Goal: Navigation & Orientation: Find specific page/section

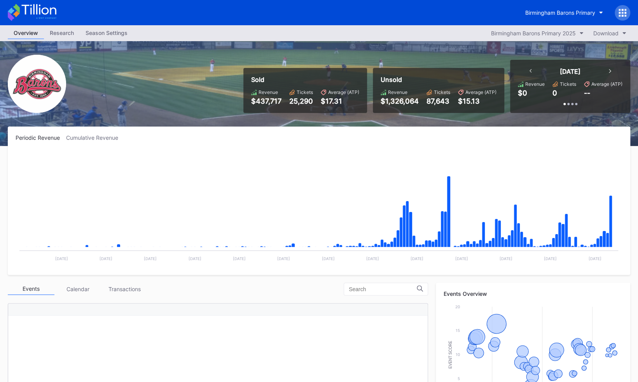
click at [622, 19] on div at bounding box center [623, 13] width 16 height 16
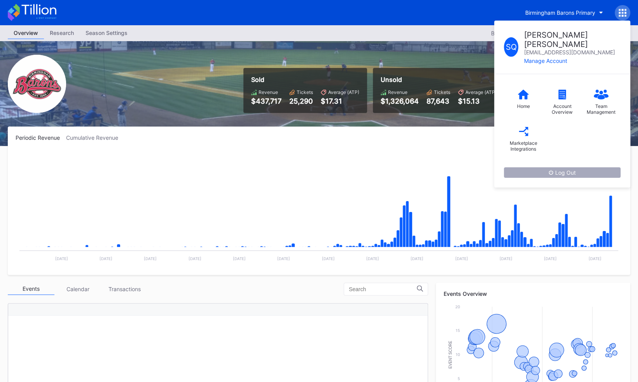
click at [561, 169] on div "Log Out" at bounding box center [561, 172] width 27 height 7
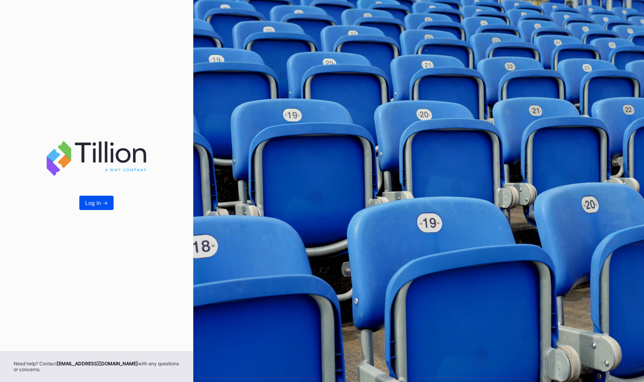
click at [105, 201] on div "Log In ->" at bounding box center [96, 203] width 23 height 7
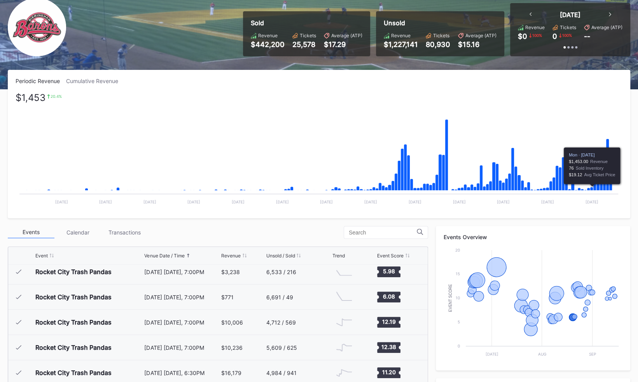
scroll to position [194, 0]
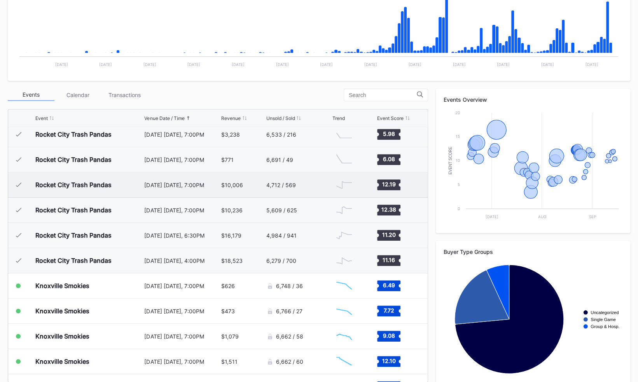
click at [110, 185] on div "Rocket City Trash Pandas" at bounding box center [73, 185] width 76 height 8
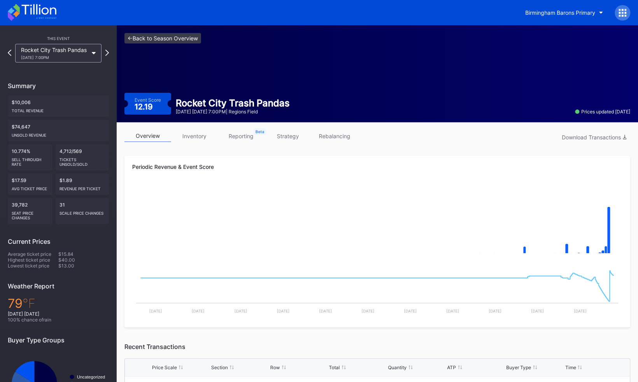
click at [183, 40] on link "<- Back to Season Overview" at bounding box center [162, 38] width 77 height 10
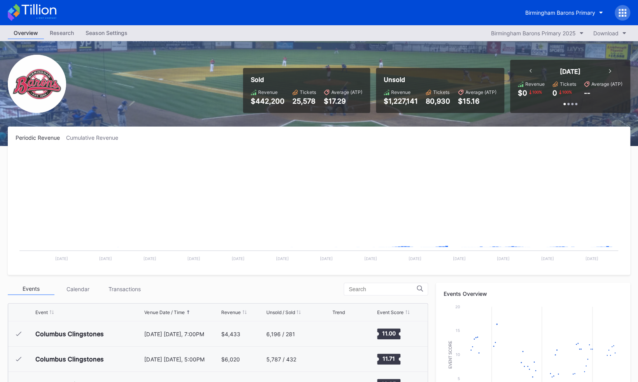
scroll to position [758, 0]
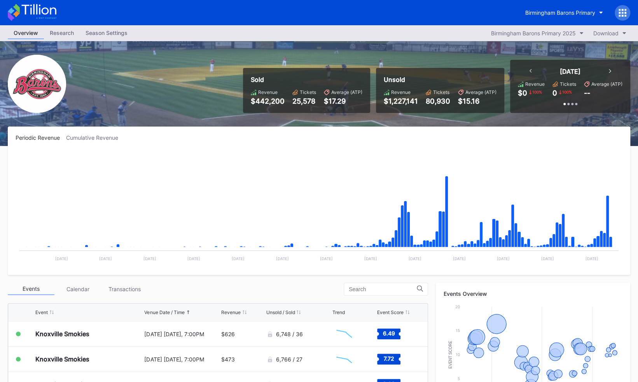
click at [43, 36] on div "Overview" at bounding box center [26, 33] width 36 height 12
click at [79, 31] on div "Research" at bounding box center [62, 32] width 36 height 11
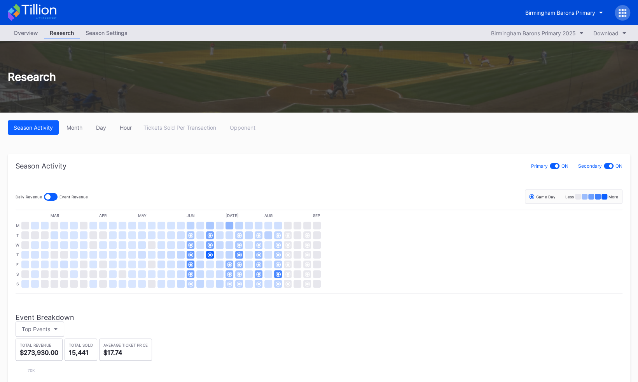
click at [30, 35] on div "Overview" at bounding box center [26, 32] width 36 height 11
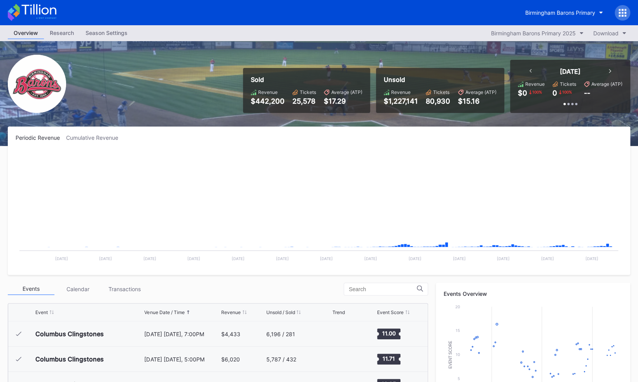
scroll to position [758, 0]
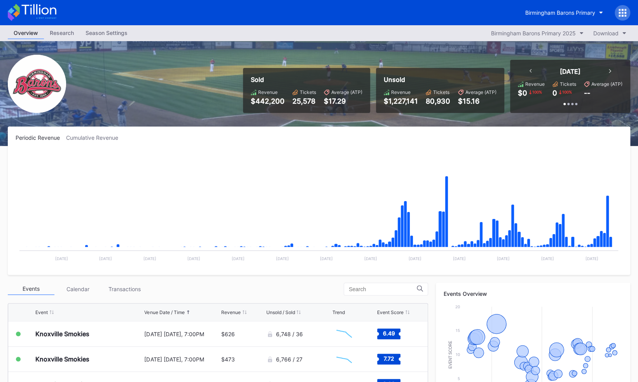
click at [108, 33] on div "Season Settings" at bounding box center [107, 32] width 54 height 11
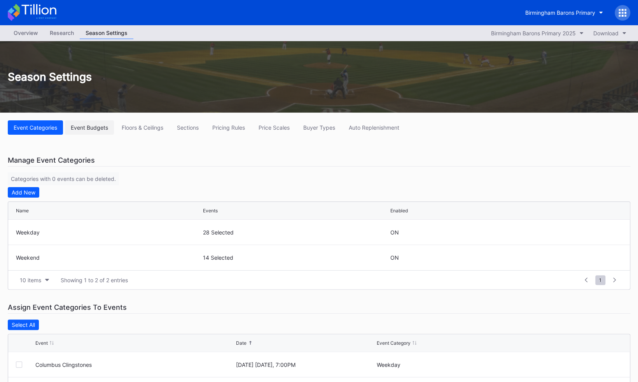
click at [98, 128] on div "Event Budgets" at bounding box center [89, 127] width 37 height 7
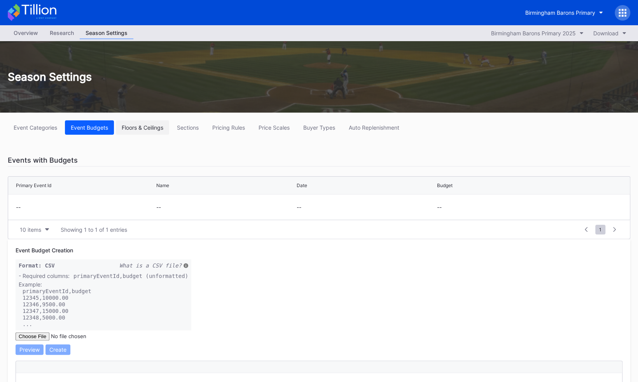
click at [157, 129] on div "Floors & Ceilings" at bounding box center [143, 127] width 42 height 7
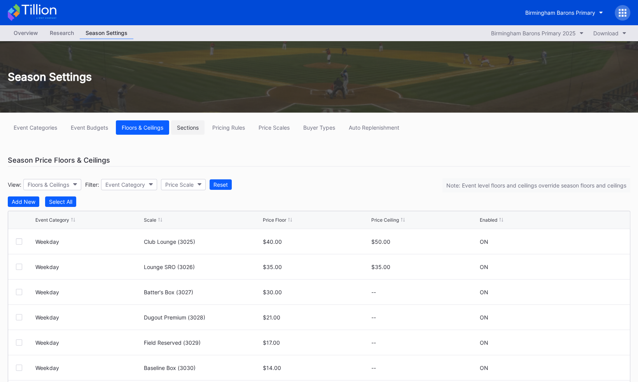
click at [194, 129] on div "Sections" at bounding box center [188, 127] width 22 height 7
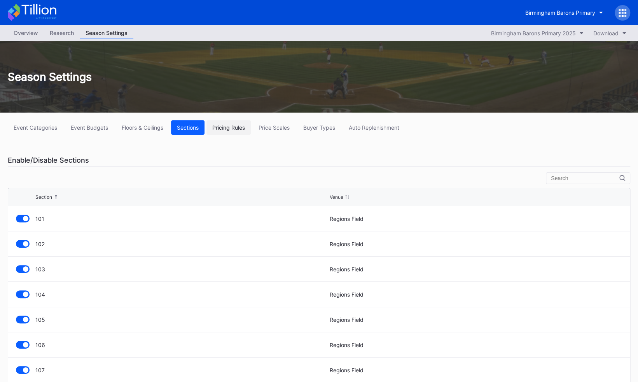
click at [243, 125] on div "Pricing Rules" at bounding box center [228, 127] width 33 height 7
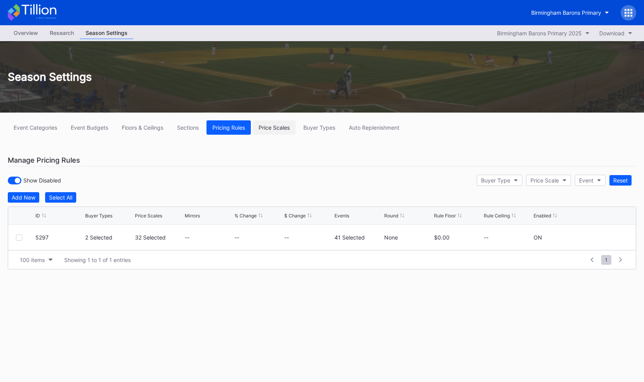
click at [278, 128] on div "Price Scales" at bounding box center [273, 127] width 31 height 7
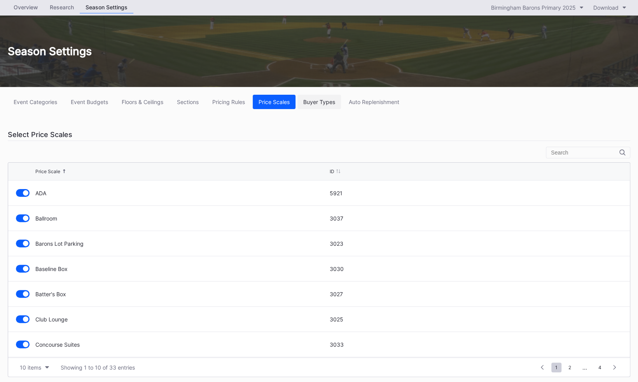
scroll to position [27, 0]
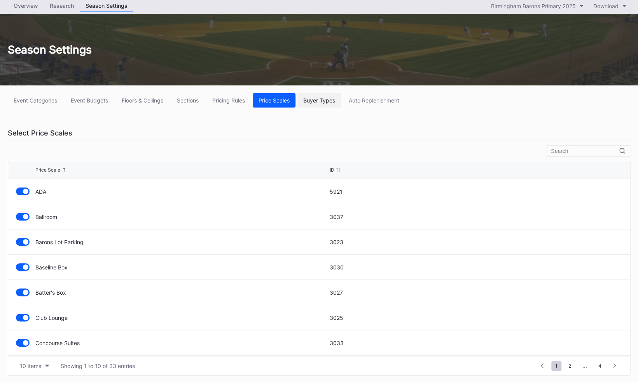
click at [325, 93] on button "Buyer Types" at bounding box center [319, 100] width 44 height 14
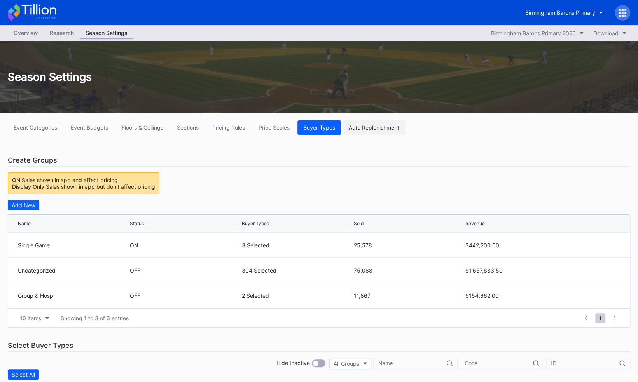
click at [390, 127] on div "Auto Replenishment" at bounding box center [374, 127] width 51 height 7
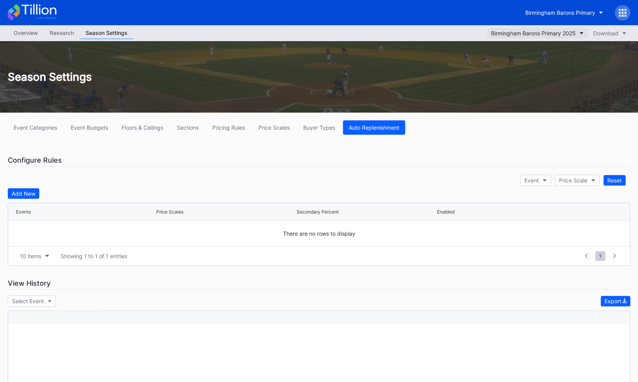
click at [504, 31] on div "Birmingham Barons Primary 2025" at bounding box center [533, 33] width 85 height 7
click at [25, 26] on div "Overview Research Season Settings [GEOGRAPHIC_DATA] Barons Primary 2025 Download" at bounding box center [319, 33] width 638 height 16
click at [30, 34] on div "Overview" at bounding box center [26, 32] width 36 height 11
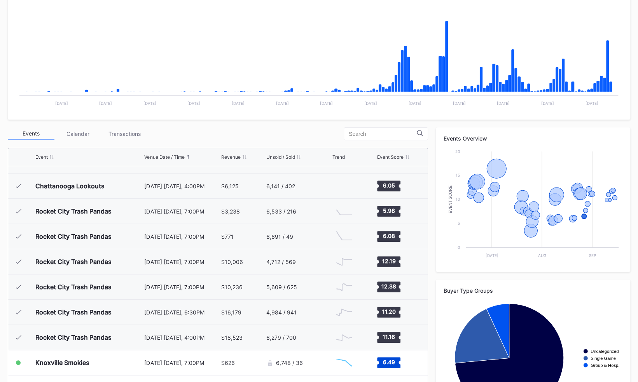
scroll to position [573, 0]
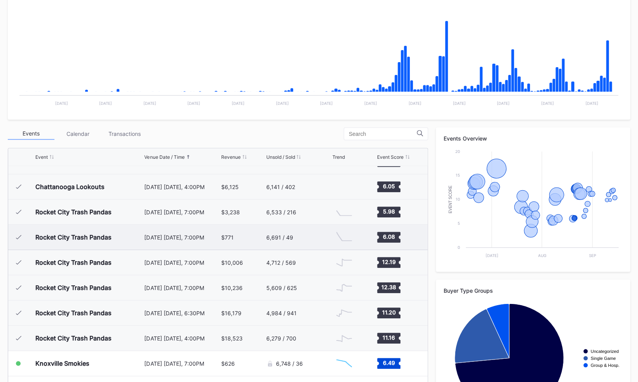
click at [170, 237] on div "[DATE] [DATE], 7:00PM" at bounding box center [181, 237] width 75 height 7
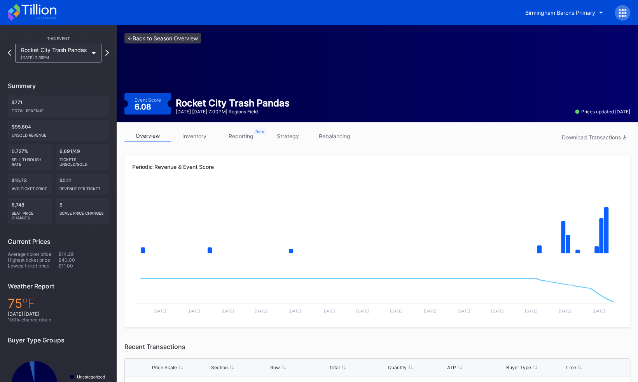
click at [135, 37] on link "<- Back to Season Overview" at bounding box center [162, 38] width 77 height 10
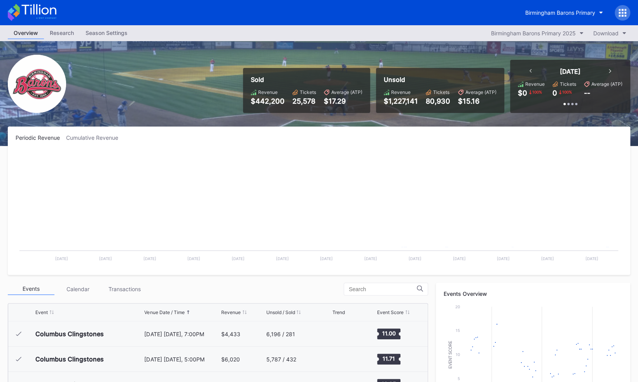
scroll to position [758, 0]
